Goal: Task Accomplishment & Management: Manage account settings

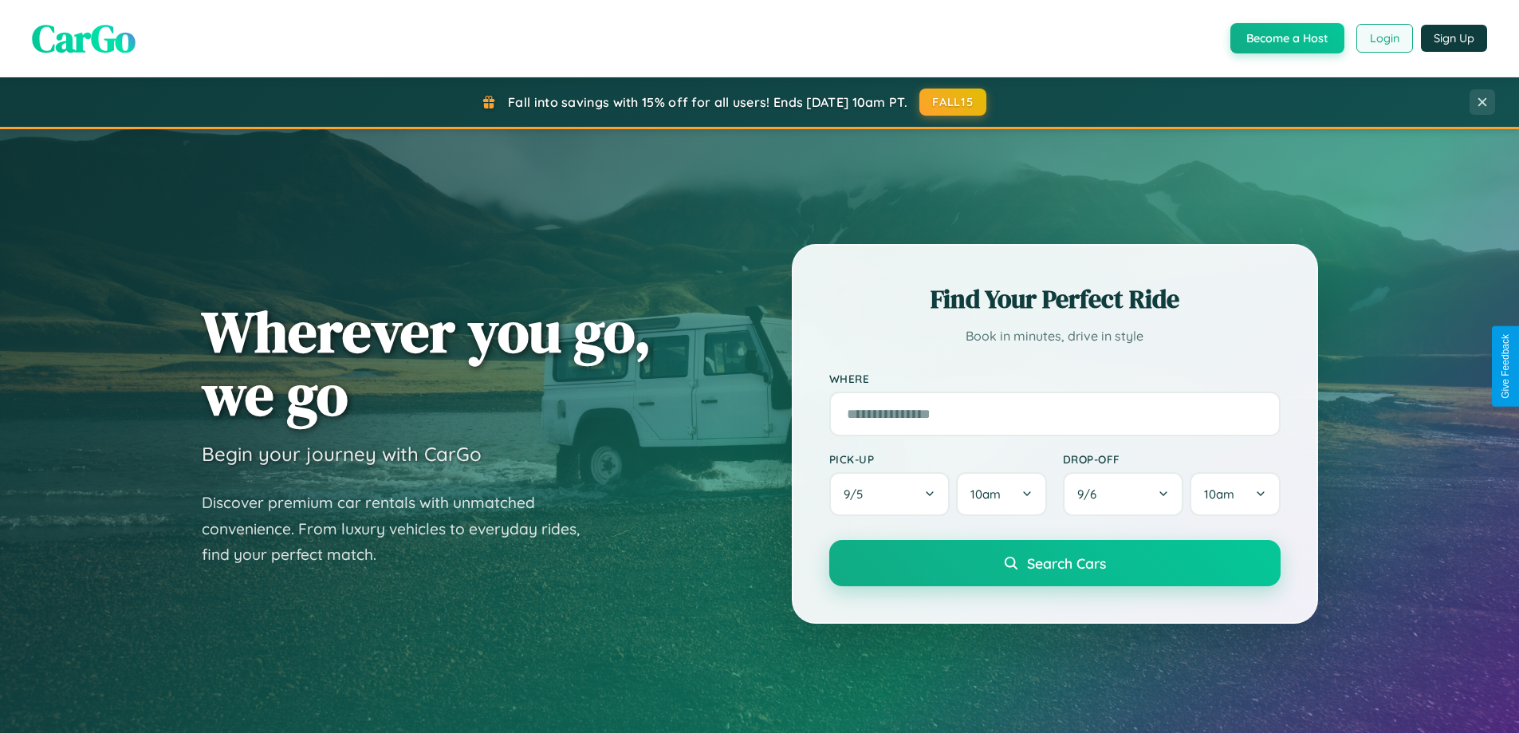
click at [1384, 38] on button "Login" at bounding box center [1385, 38] width 57 height 29
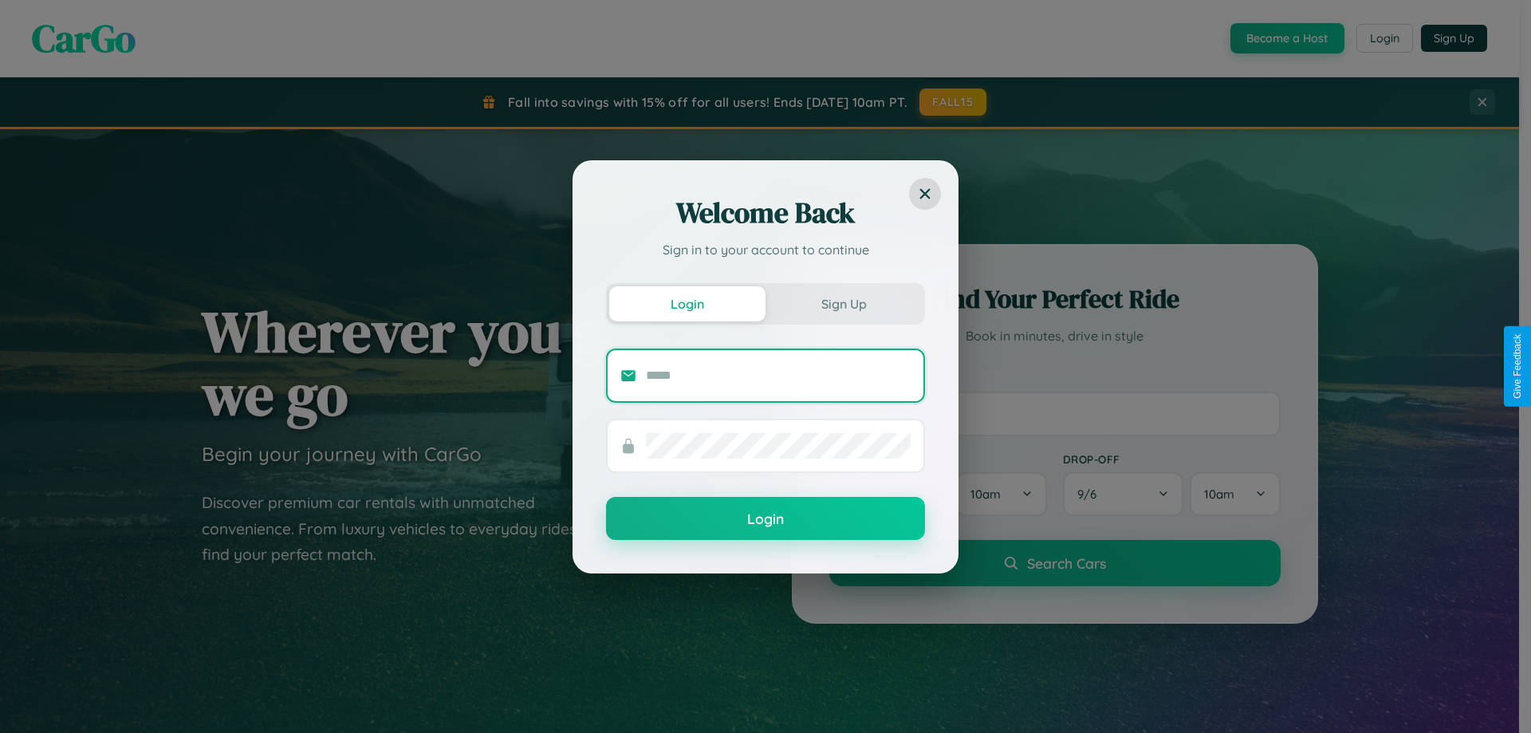
click at [778, 375] on input "text" at bounding box center [778, 376] width 265 height 26
type input "**********"
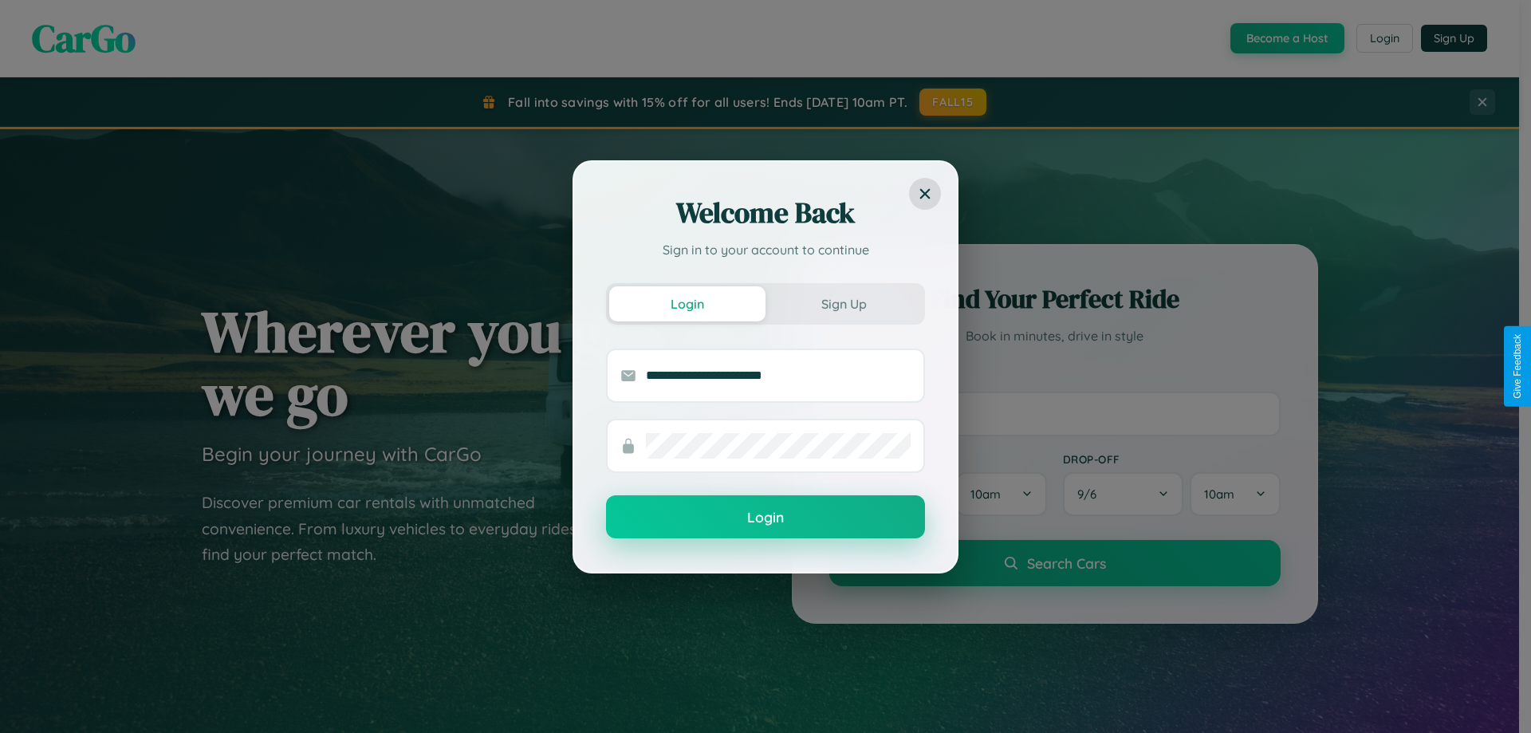
click at [766, 518] on button "Login" at bounding box center [765, 516] width 319 height 43
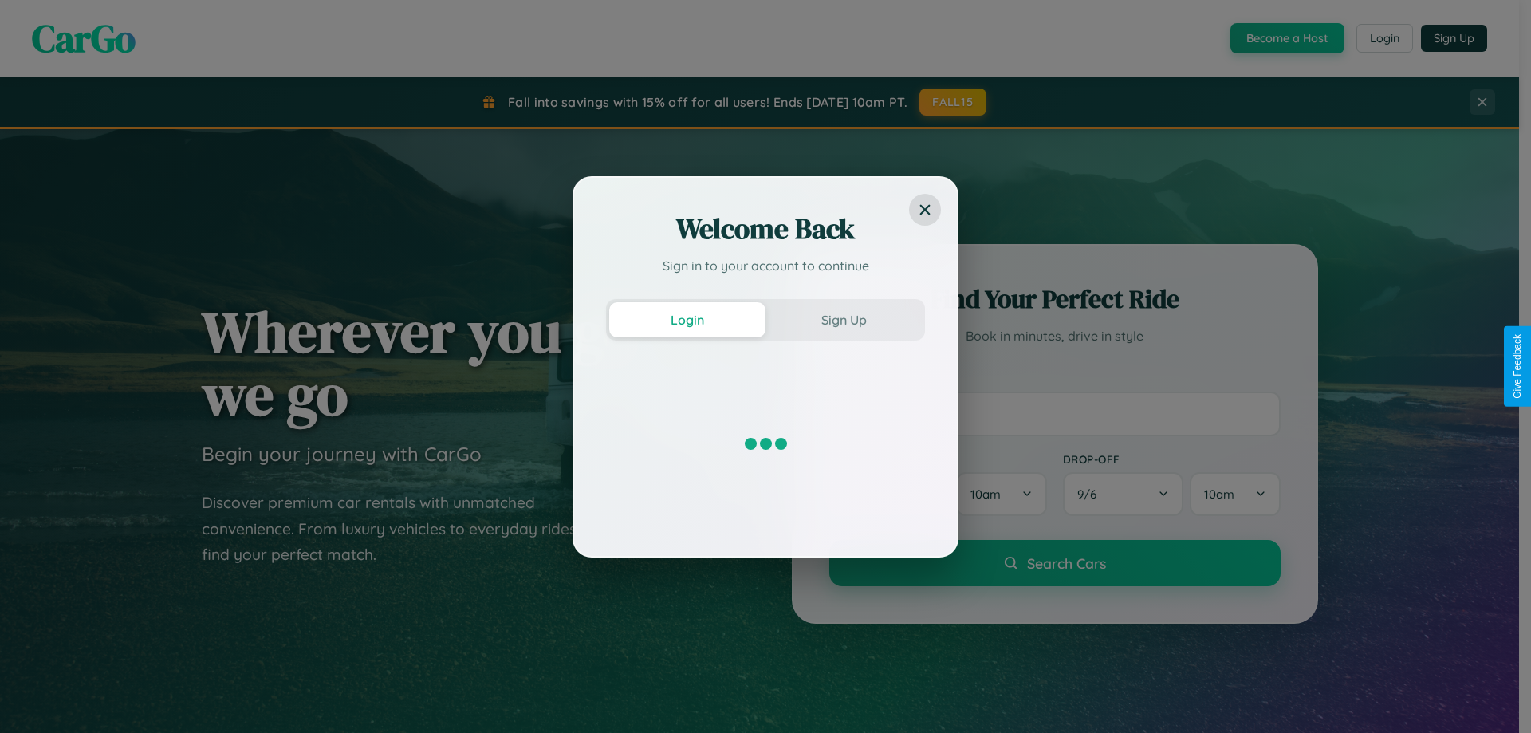
scroll to position [3069, 0]
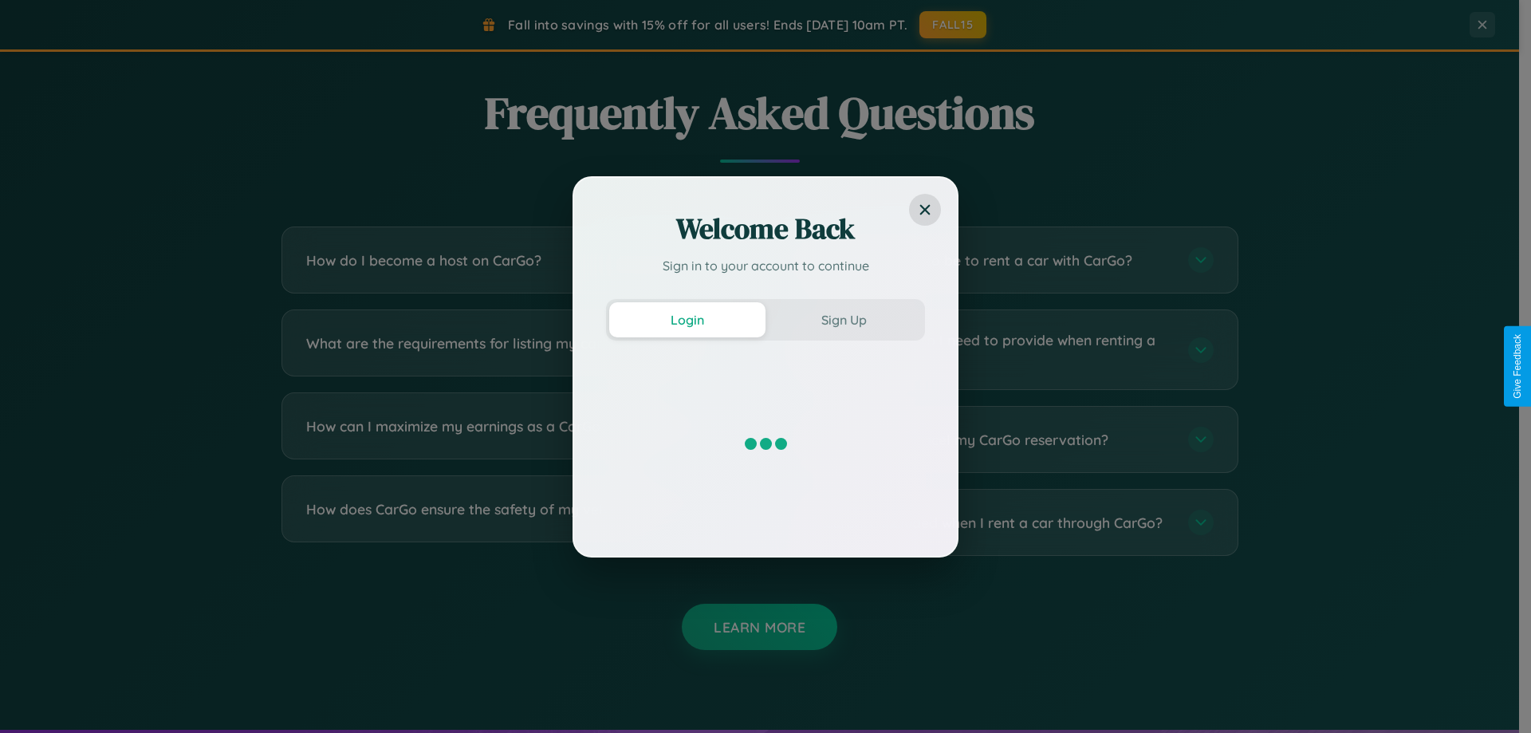
click at [512, 349] on div "Welcome Back Sign in to your account to continue Login Sign Up" at bounding box center [765, 366] width 1531 height 733
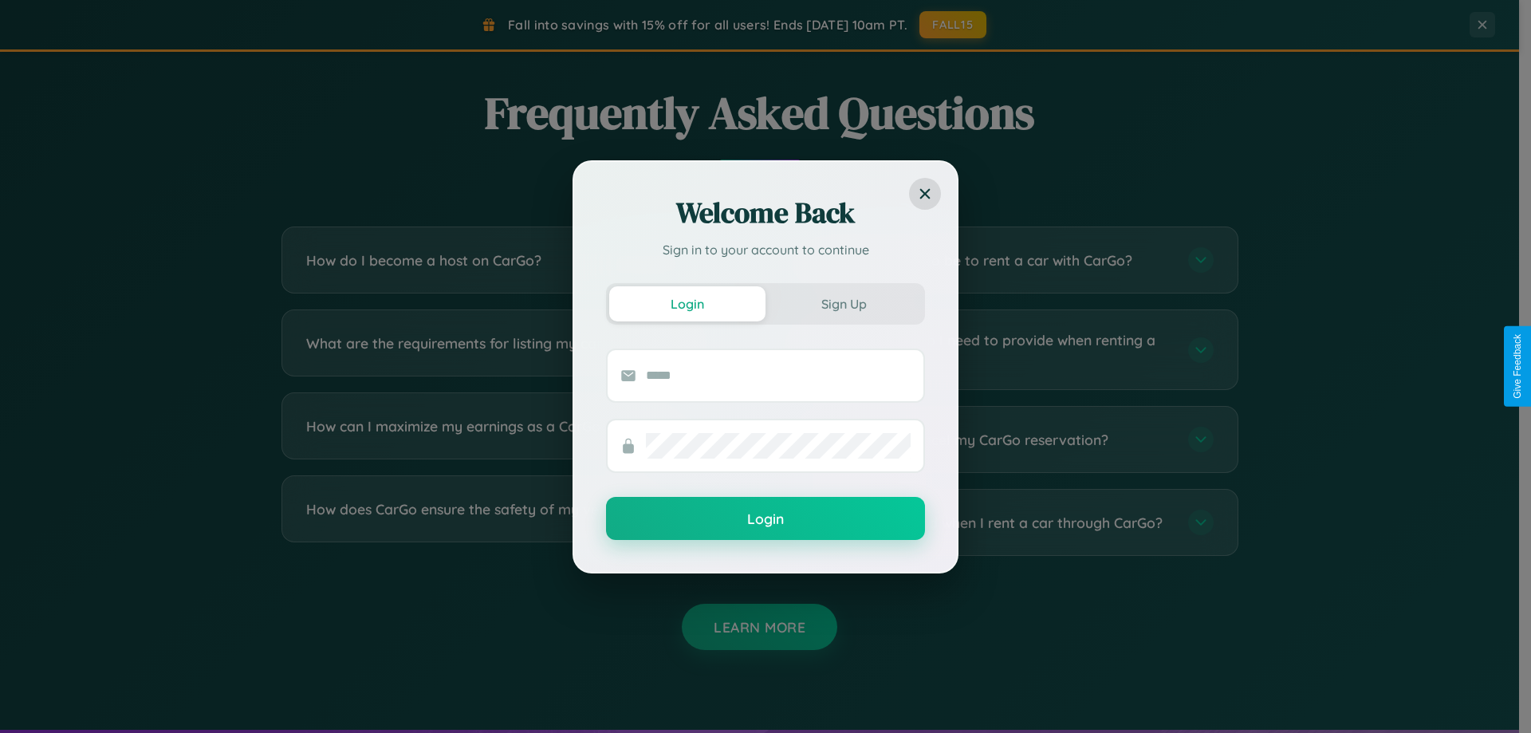
click at [512, 522] on div "Welcome Back Sign in to your account to continue Login Sign Up Login" at bounding box center [765, 366] width 1531 height 733
click at [1007, 260] on div "Welcome Back Sign in to your account to continue Login Sign Up Login" at bounding box center [765, 366] width 1531 height 733
click at [512, 349] on div "Welcome Back Sign in to your account to continue Login Sign Up Login" at bounding box center [765, 366] width 1531 height 733
click at [1007, 349] on div "Welcome Back Sign in to your account to continue Login Sign Up Login" at bounding box center [765, 366] width 1531 height 733
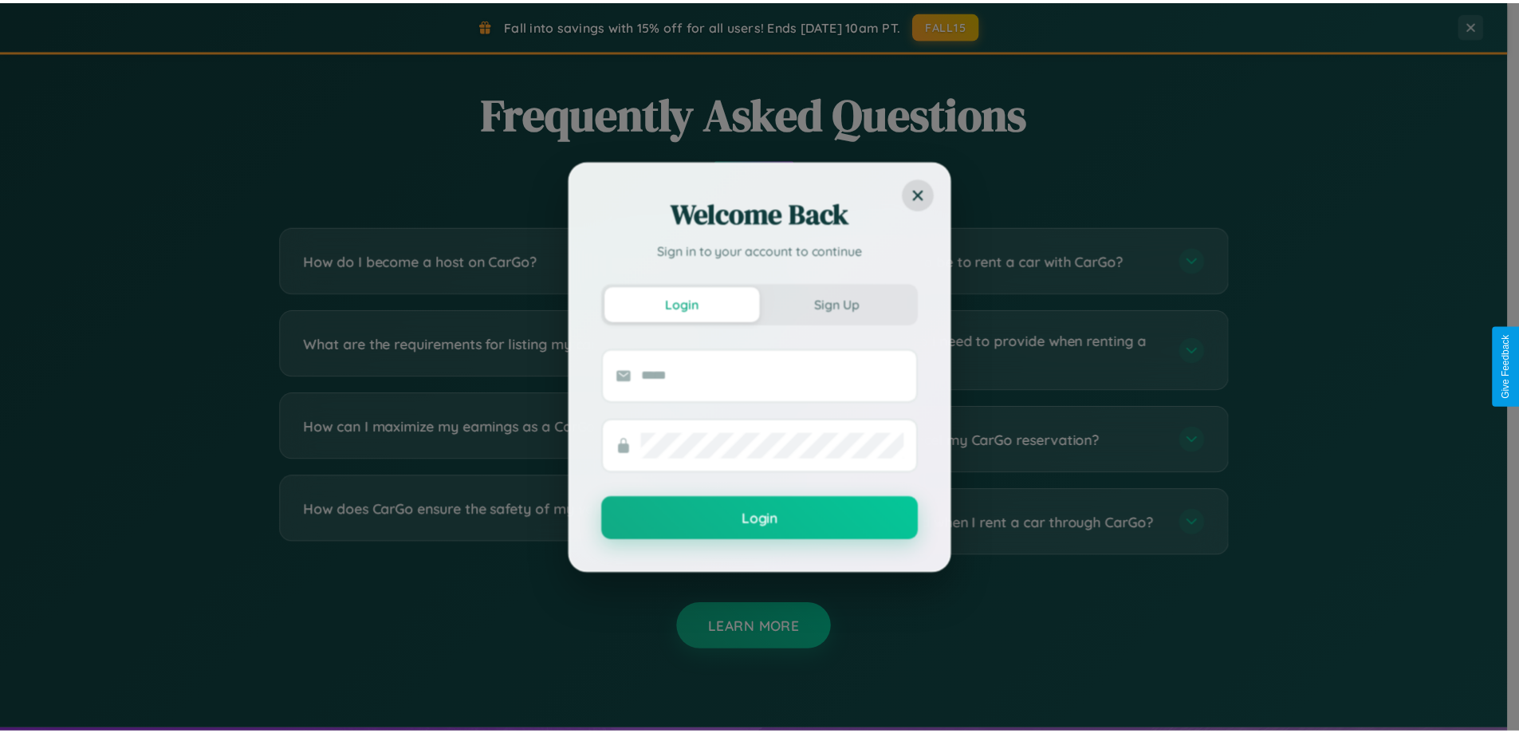
scroll to position [0, 0]
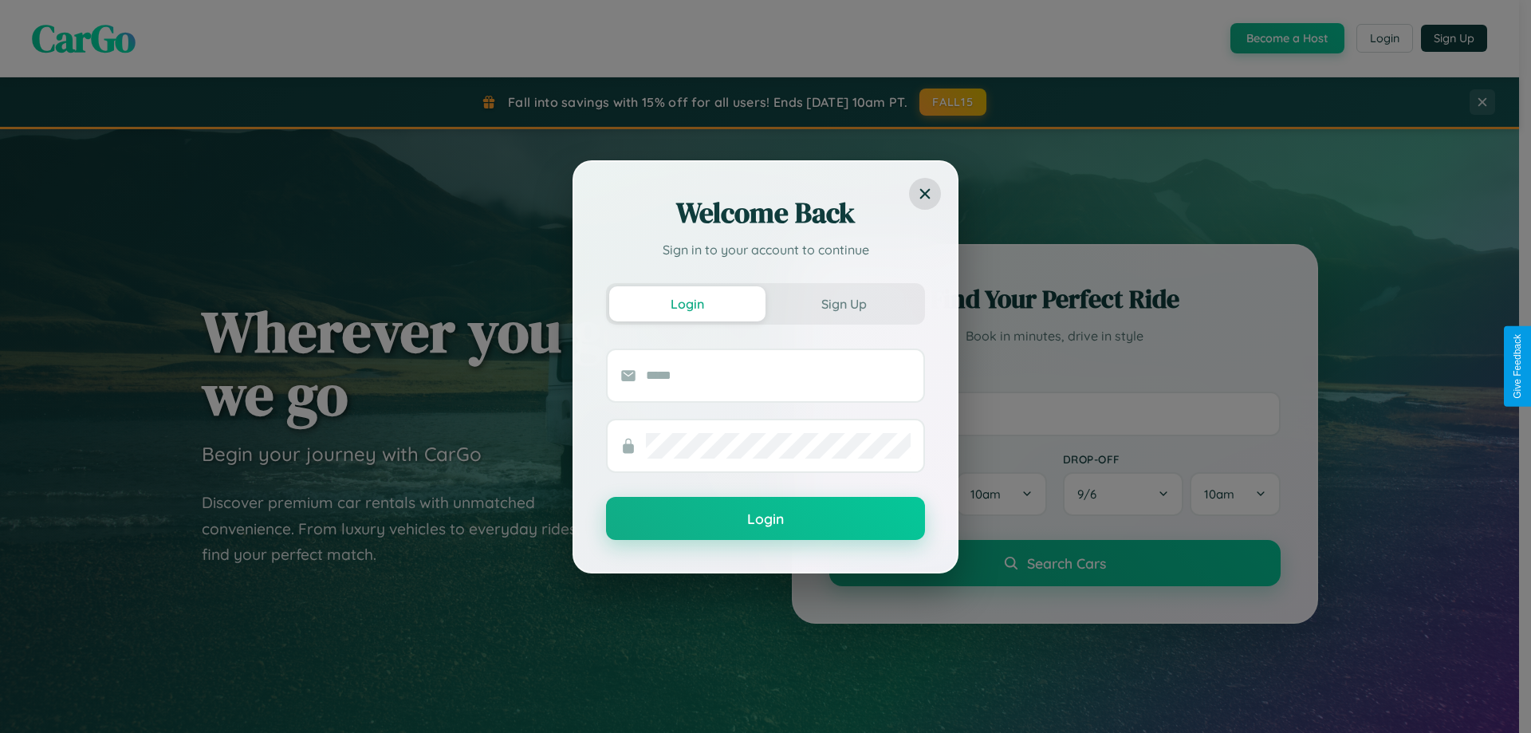
click at [1286, 38] on div "Welcome Back Sign in to your account to continue Login Sign Up Login" at bounding box center [765, 366] width 1531 height 733
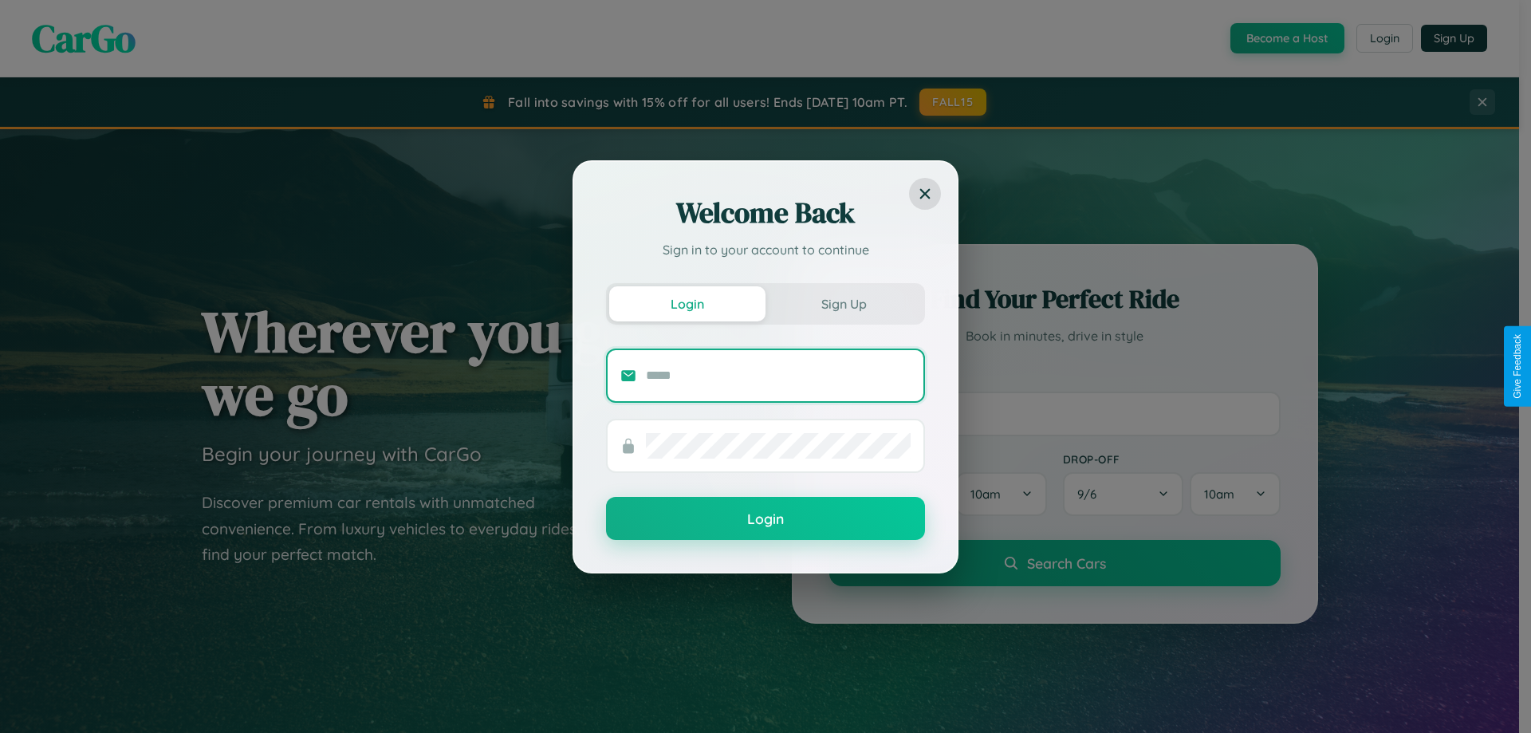
click at [778, 375] on input "text" at bounding box center [778, 376] width 265 height 26
type input "**********"
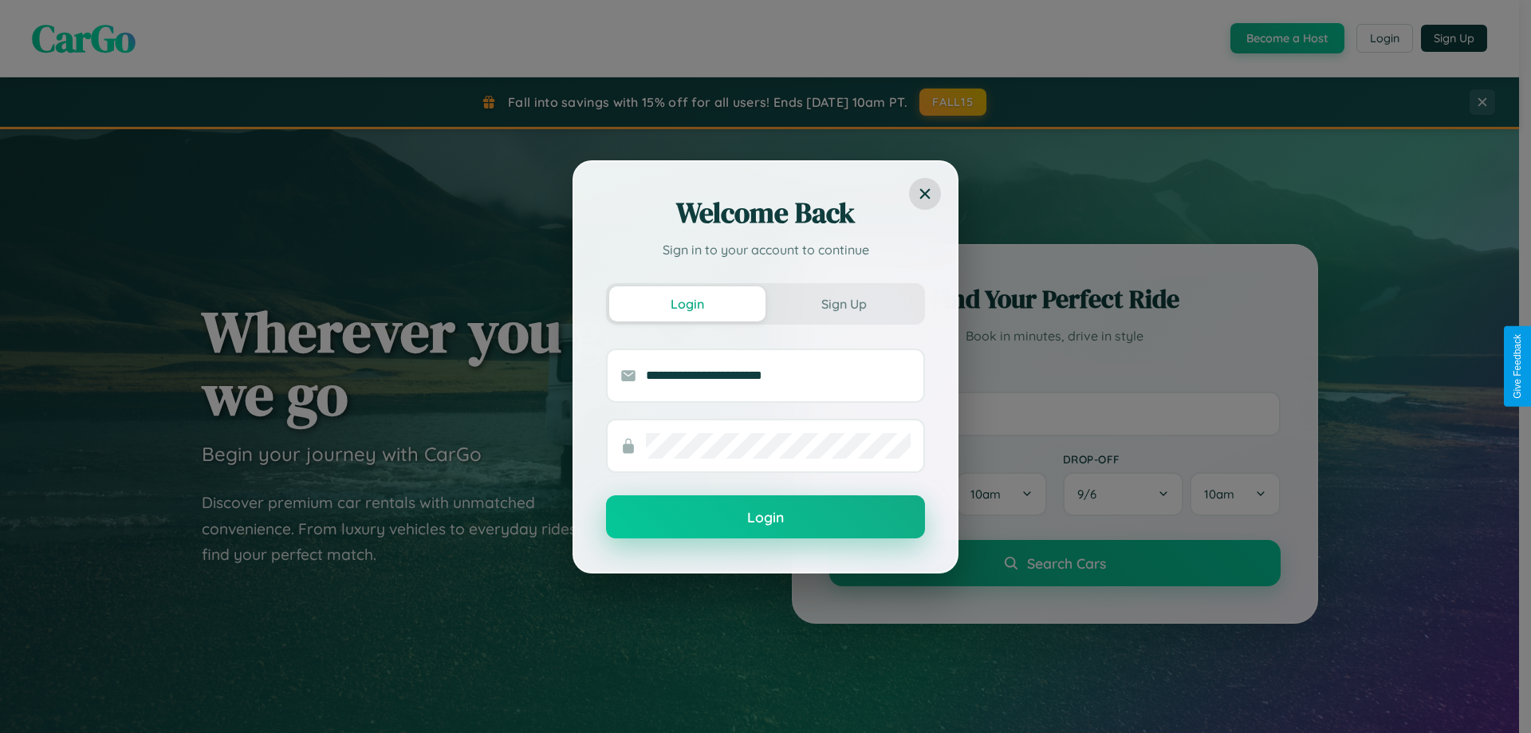
click at [766, 518] on button "Login" at bounding box center [765, 516] width 319 height 43
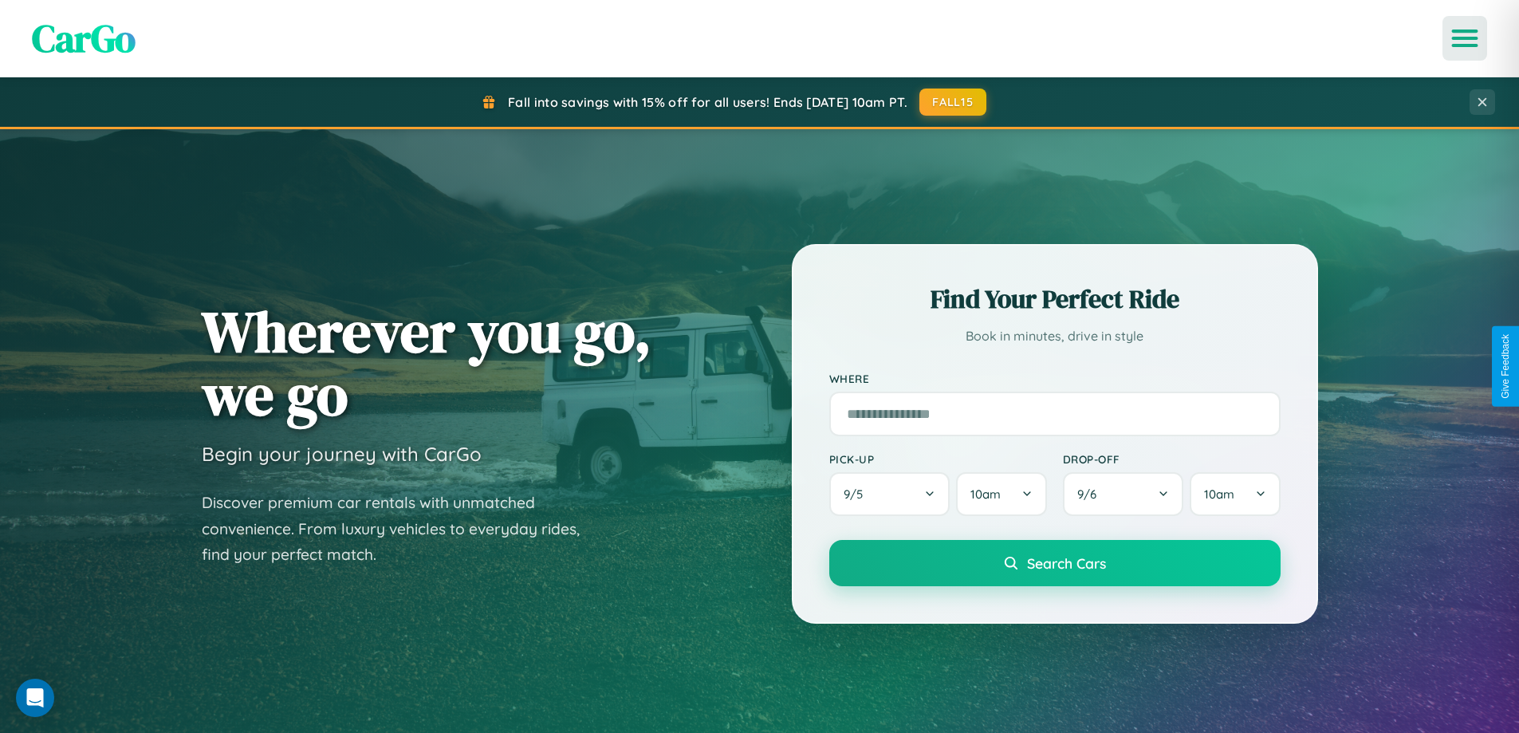
click at [1465, 38] on icon "Open menu" at bounding box center [1465, 38] width 23 height 14
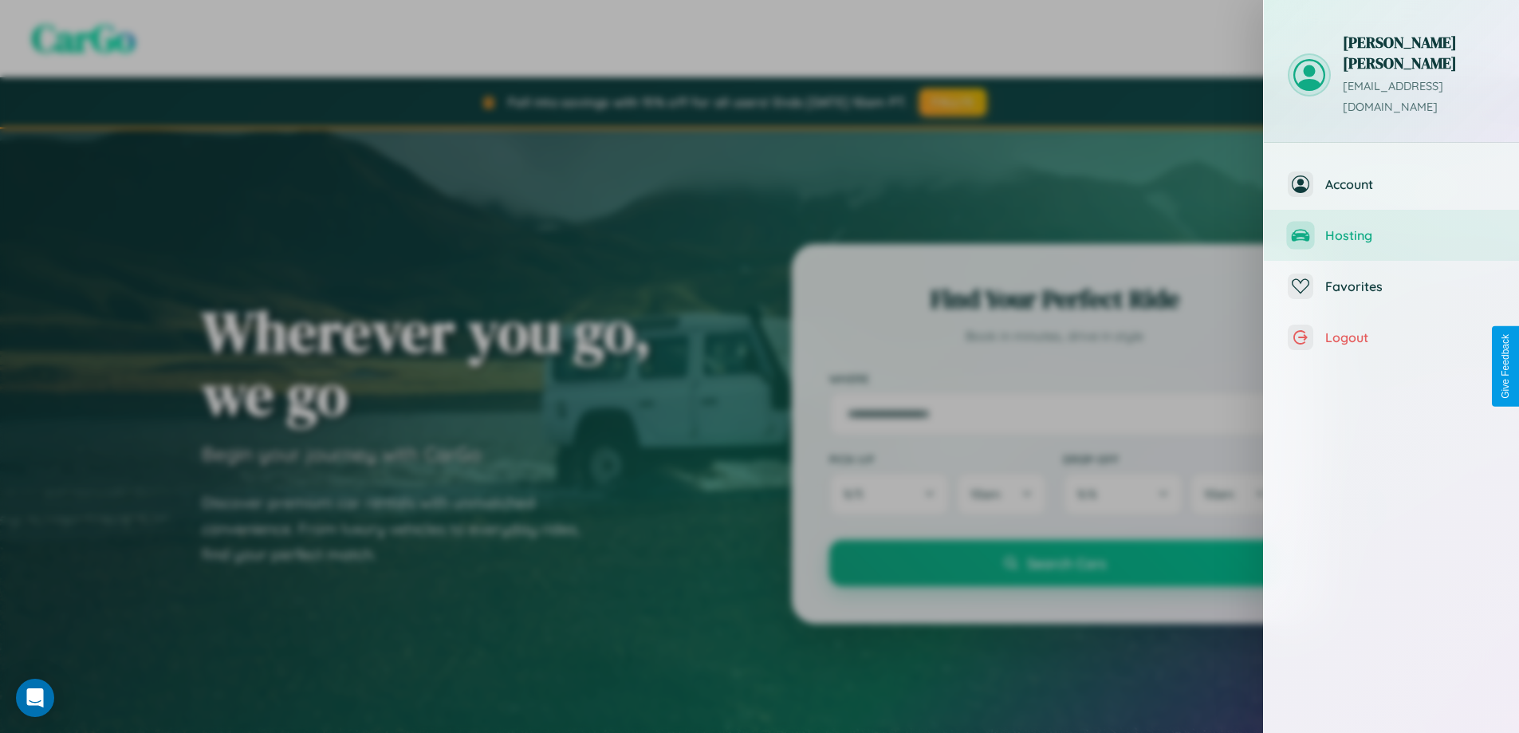
click at [1392, 227] on span "Hosting" at bounding box center [1411, 235] width 170 height 16
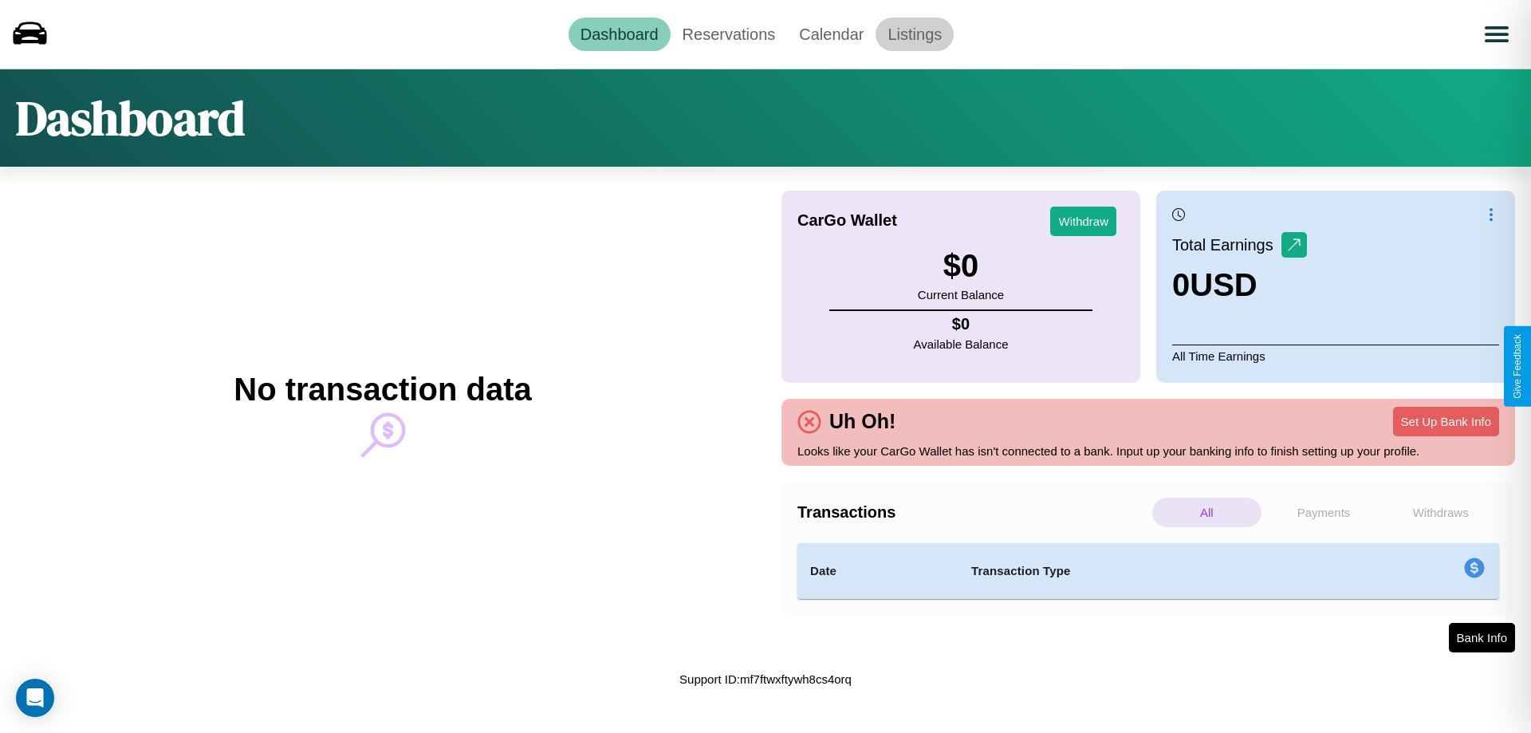
click at [915, 33] on link "Listings" at bounding box center [915, 34] width 78 height 33
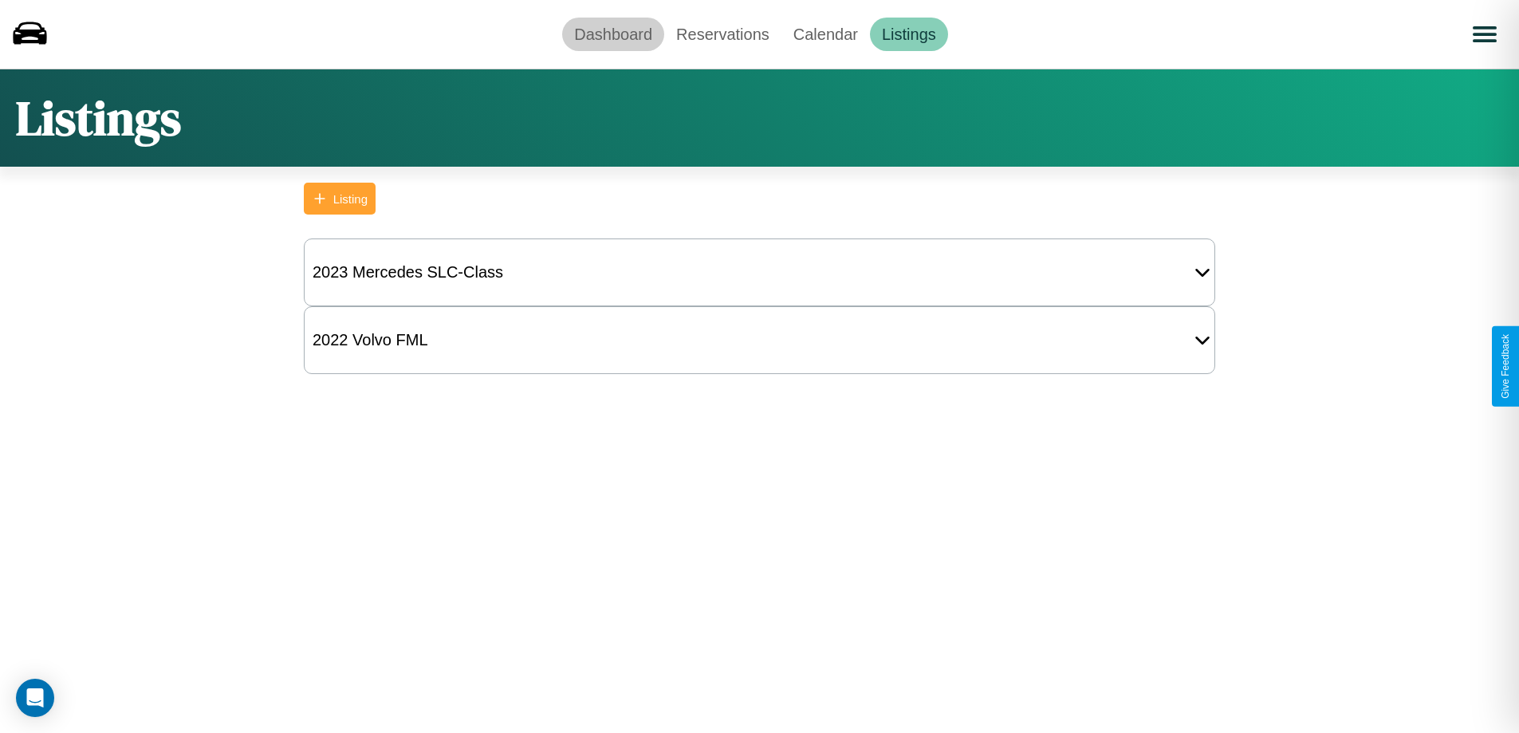
click at [613, 33] on link "Dashboard" at bounding box center [613, 34] width 102 height 33
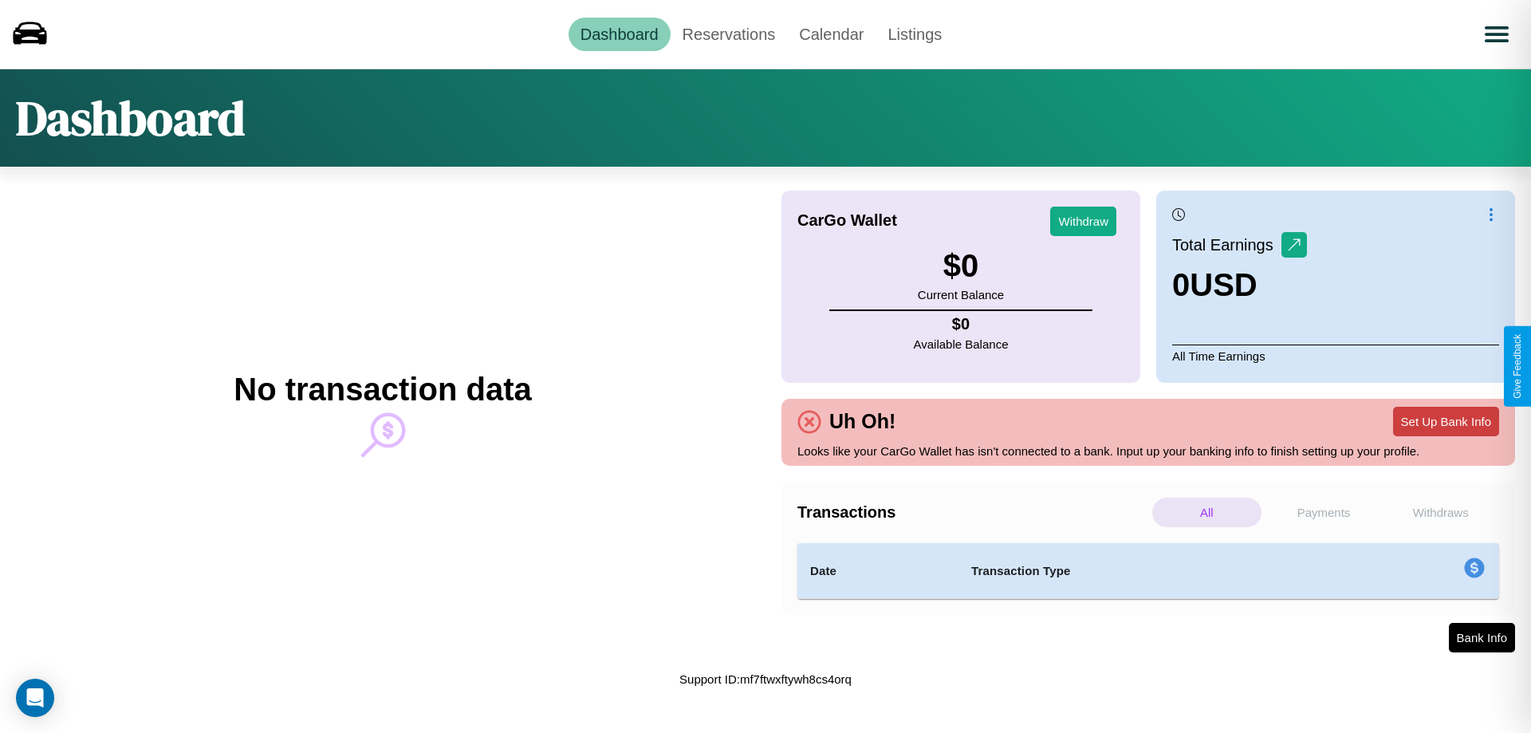
click at [1446, 421] on button "Set Up Bank Info" at bounding box center [1446, 422] width 106 height 30
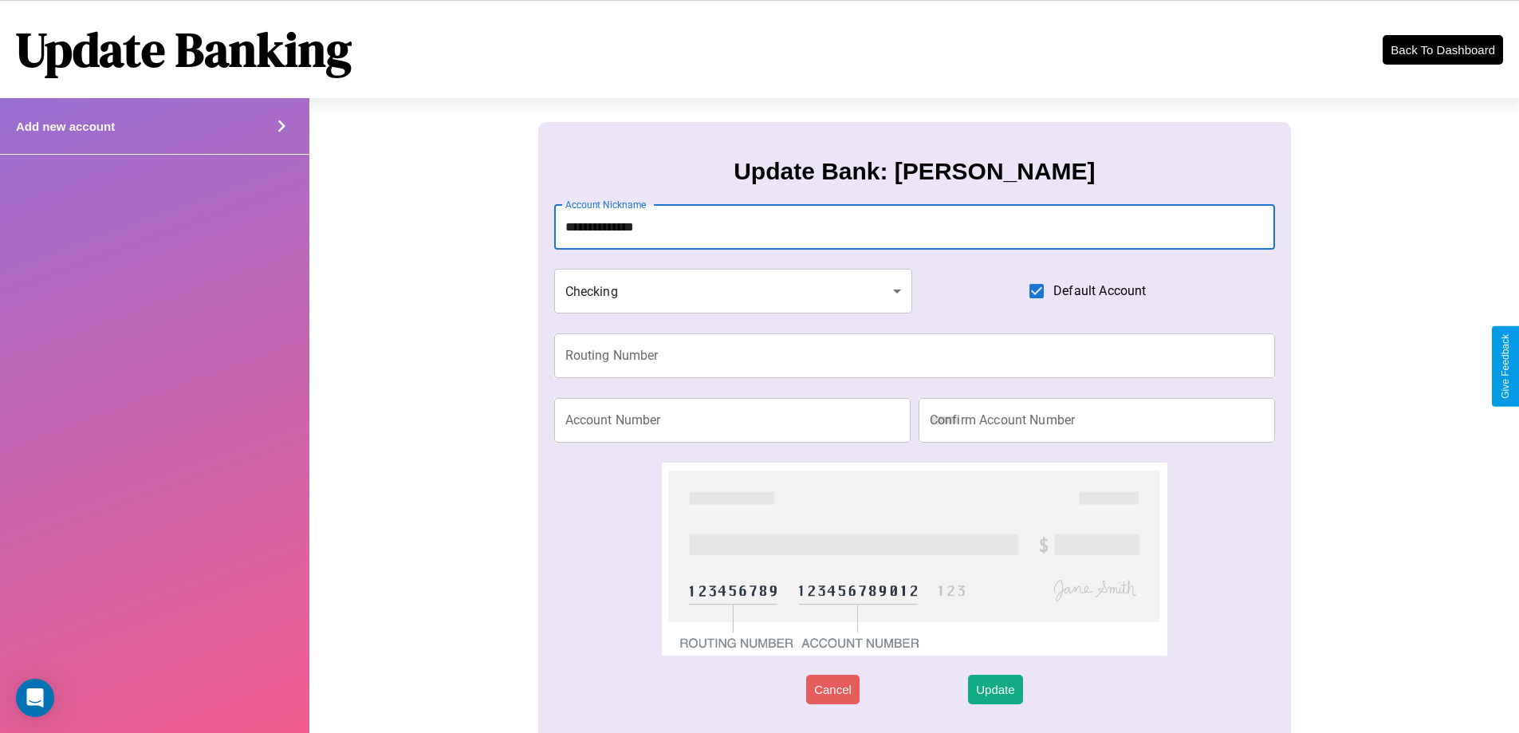
type input "**********"
